Goal: Task Accomplishment & Management: Use online tool/utility

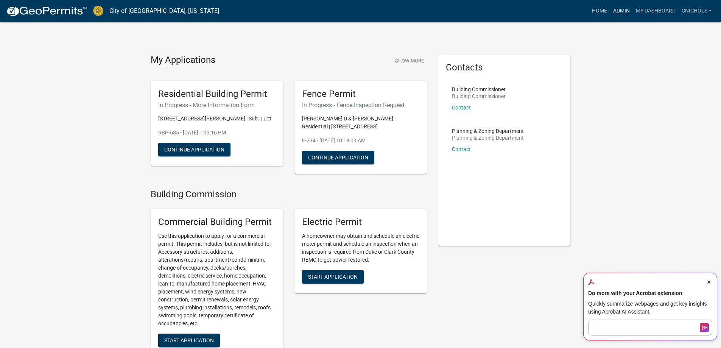
click at [622, 6] on link "Admin" at bounding box center [621, 11] width 23 height 14
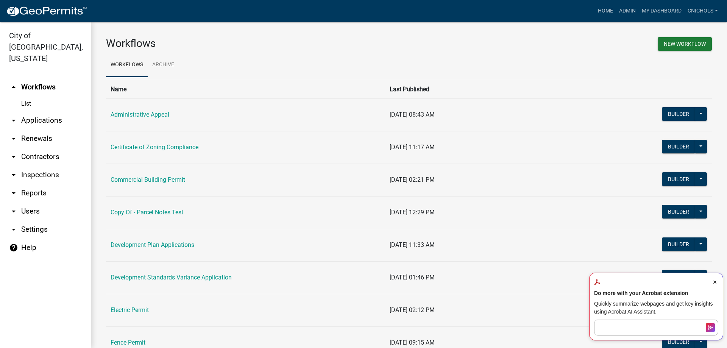
click at [42, 111] on link "arrow_drop_down Applications" at bounding box center [45, 120] width 91 height 18
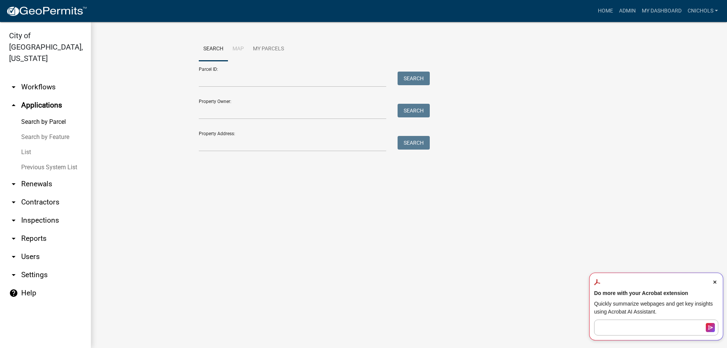
click at [36, 78] on link "arrow_drop_down Workflows" at bounding box center [45, 87] width 91 height 18
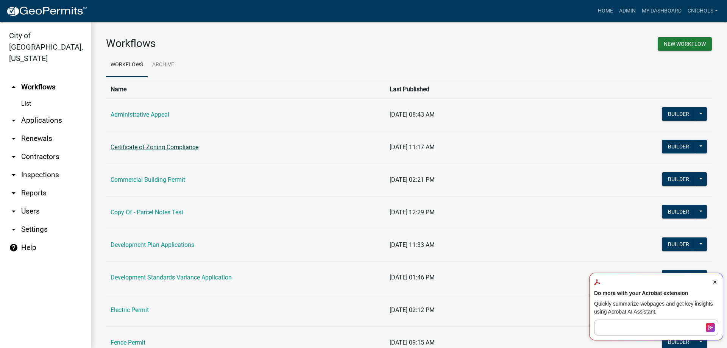
click at [136, 146] on link "Certificate of Zoning Compliance" at bounding box center [155, 147] width 88 height 7
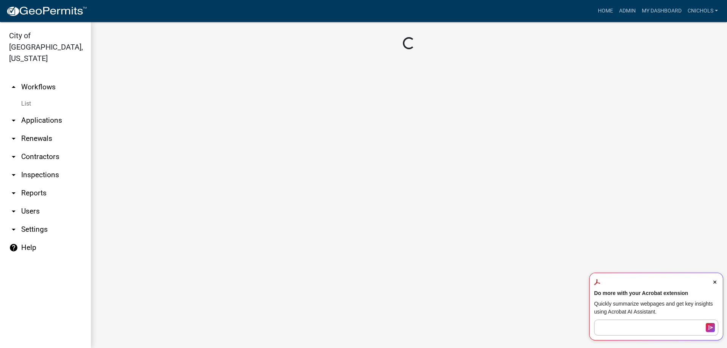
click at [716, 282] on icon "Close Acrobat AI Assistant Dialog" at bounding box center [714, 282] width 3 height 3
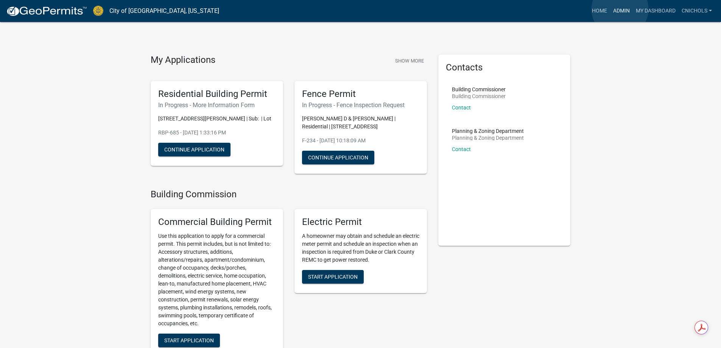
click at [620, 9] on link "Admin" at bounding box center [621, 11] width 23 height 14
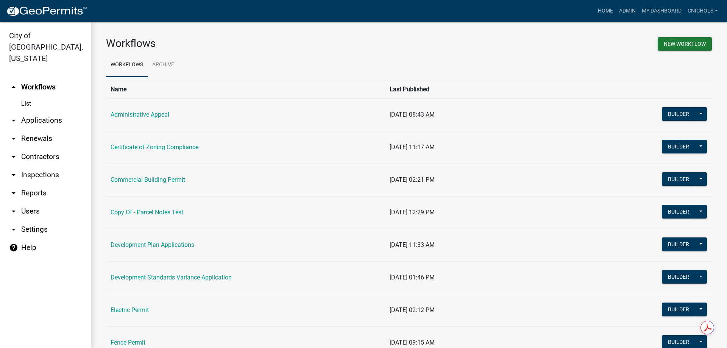
click at [135, 147] on link "Certificate of Zoning Compliance" at bounding box center [155, 147] width 88 height 7
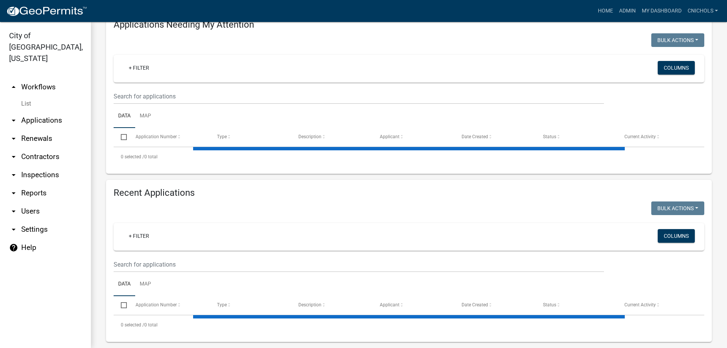
scroll to position [111, 0]
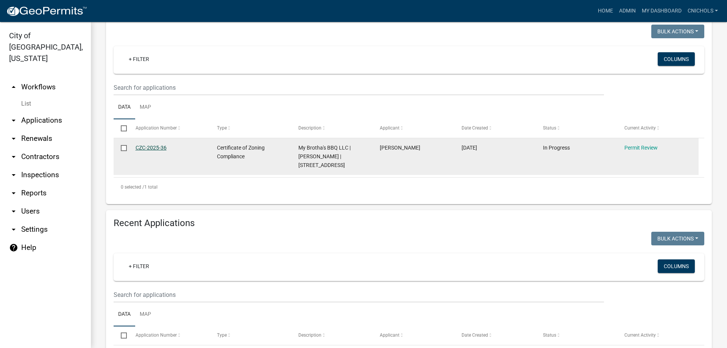
click at [149, 146] on link "CZC-2025-36" at bounding box center [151, 148] width 31 height 6
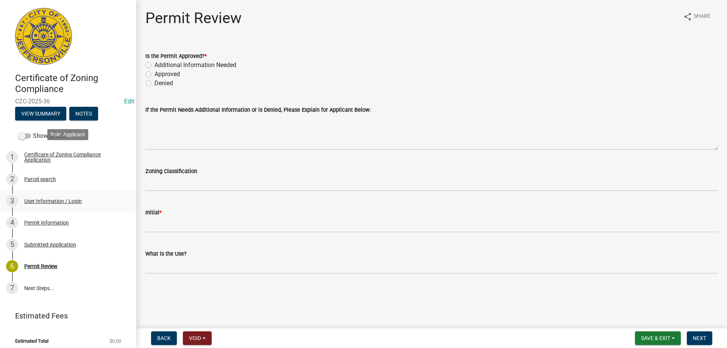
click at [33, 198] on div "User Information / Login" at bounding box center [53, 200] width 58 height 5
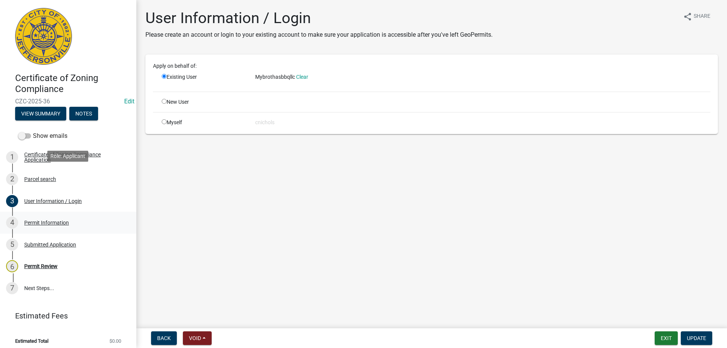
click at [40, 220] on div "Permit Information" at bounding box center [46, 222] width 45 height 5
